Goal: Navigation & Orientation: Find specific page/section

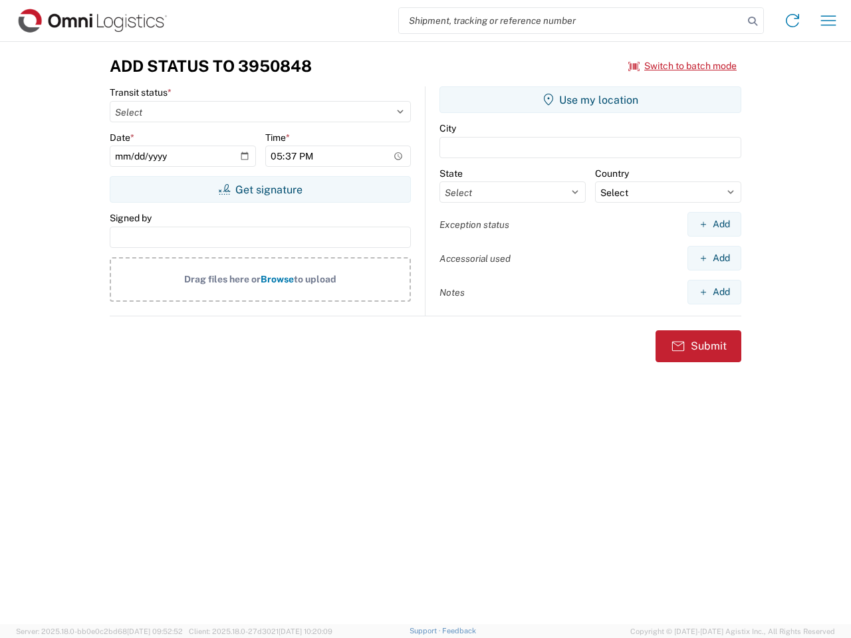
click at [571, 21] on input "search" at bounding box center [571, 20] width 344 height 25
click at [752, 21] on icon at bounding box center [752, 21] width 19 height 19
click at [792, 21] on icon at bounding box center [792, 20] width 21 height 21
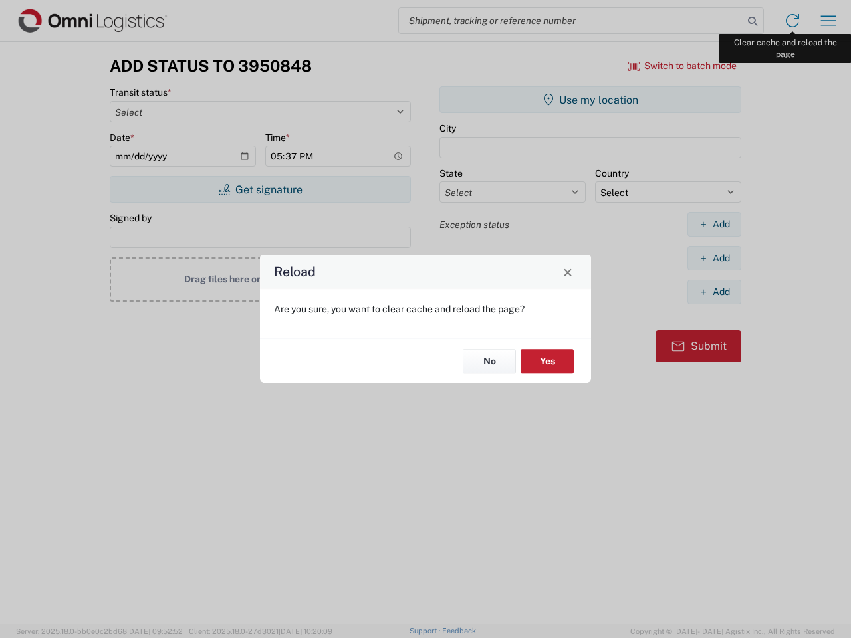
click at [828, 21] on div "Reload Are you sure, you want to clear cache and reload the page? No Yes" at bounding box center [425, 319] width 851 height 638
click at [683, 66] on div "Reload Are you sure, you want to clear cache and reload the page? No Yes" at bounding box center [425, 319] width 851 height 638
click at [260, 189] on div "Reload Are you sure, you want to clear cache and reload the page? No Yes" at bounding box center [425, 319] width 851 height 638
click at [590, 100] on div "Reload Are you sure, you want to clear cache and reload the page? No Yes" at bounding box center [425, 319] width 851 height 638
click at [714, 224] on div "Reload Are you sure, you want to clear cache and reload the page? No Yes" at bounding box center [425, 319] width 851 height 638
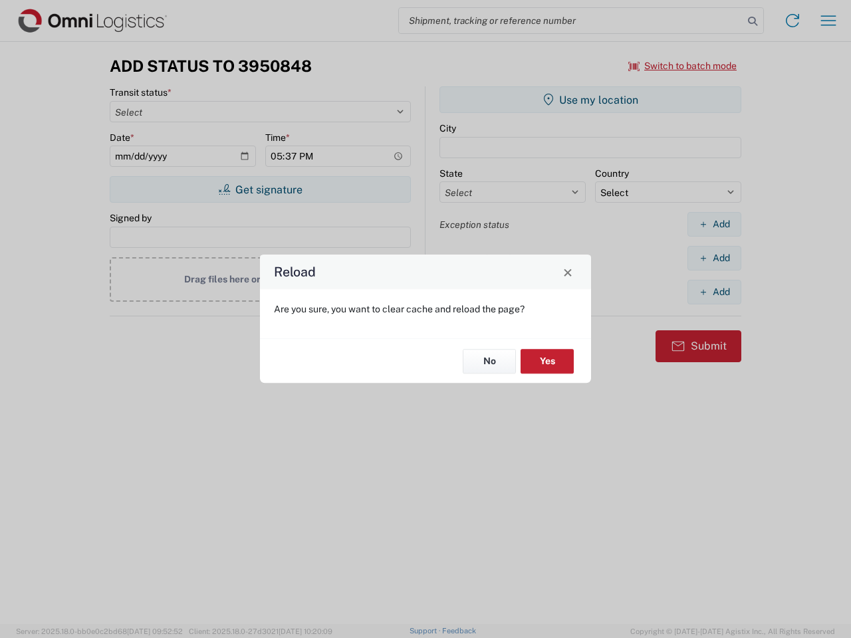
click at [714, 258] on div "Reload Are you sure, you want to clear cache and reload the page? No Yes" at bounding box center [425, 319] width 851 height 638
click at [714, 292] on div "Reload Are you sure, you want to clear cache and reload the page? No Yes" at bounding box center [425, 319] width 851 height 638
